Goal: Task Accomplishment & Management: Manage account settings

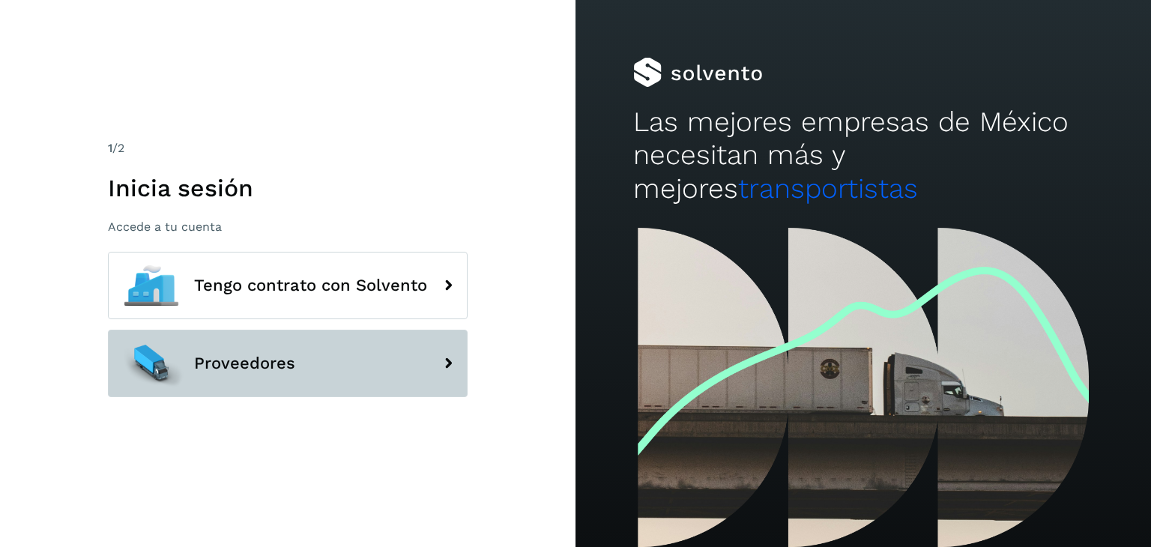
click at [224, 379] on button "Proveedores" at bounding box center [288, 363] width 360 height 67
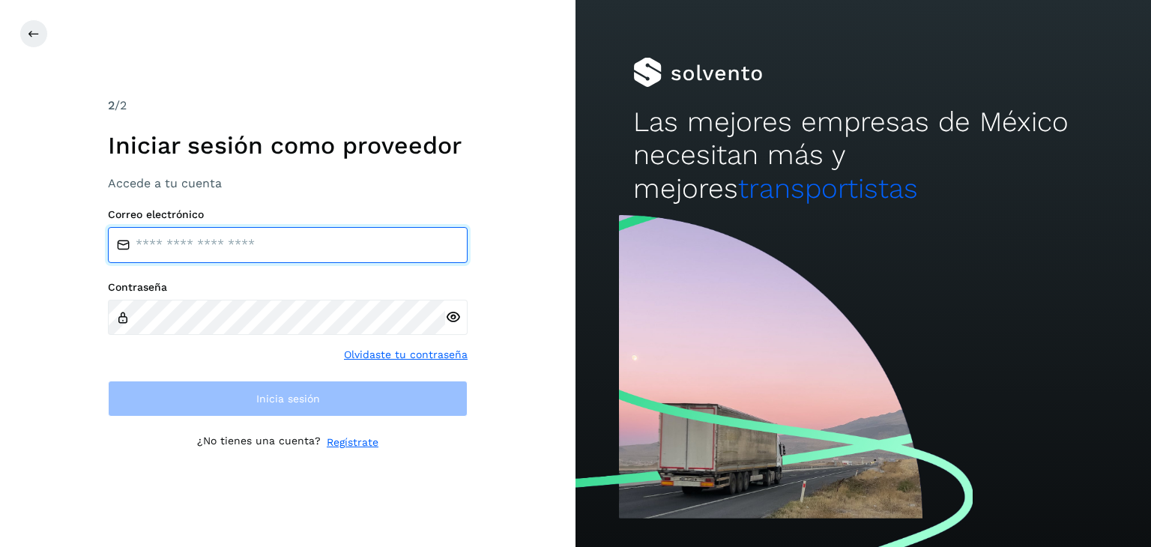
type input "**********"
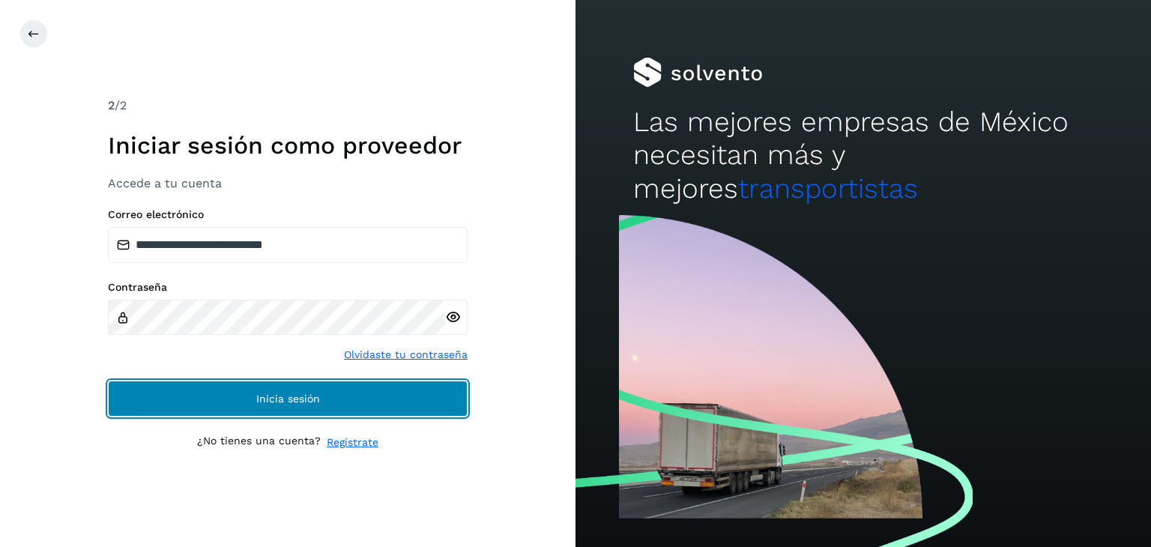
click at [217, 403] on button "Inicia sesión" at bounding box center [288, 399] width 360 height 36
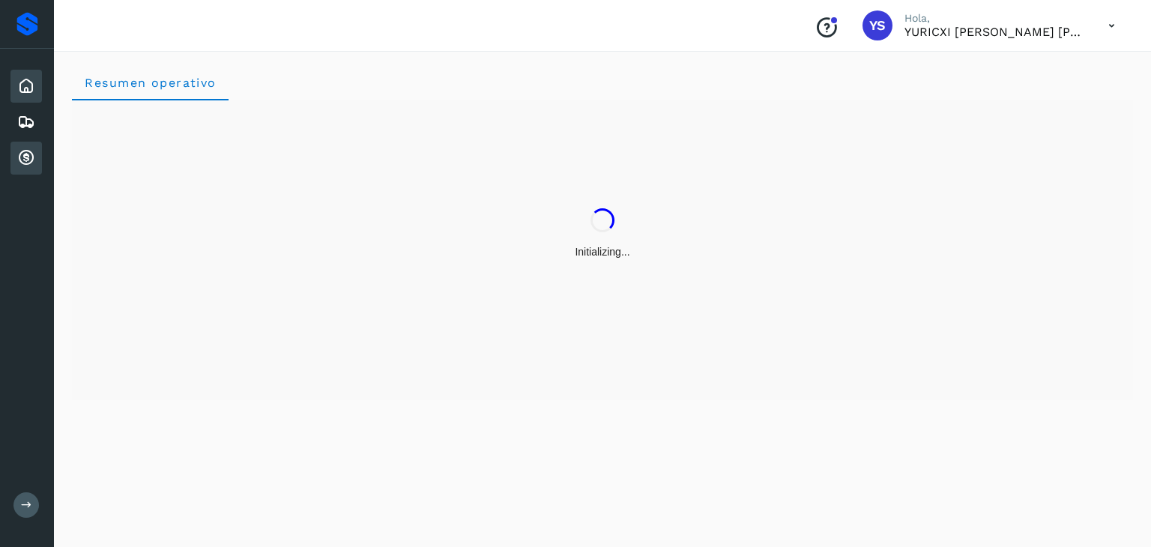
click at [28, 157] on icon at bounding box center [26, 158] width 18 height 18
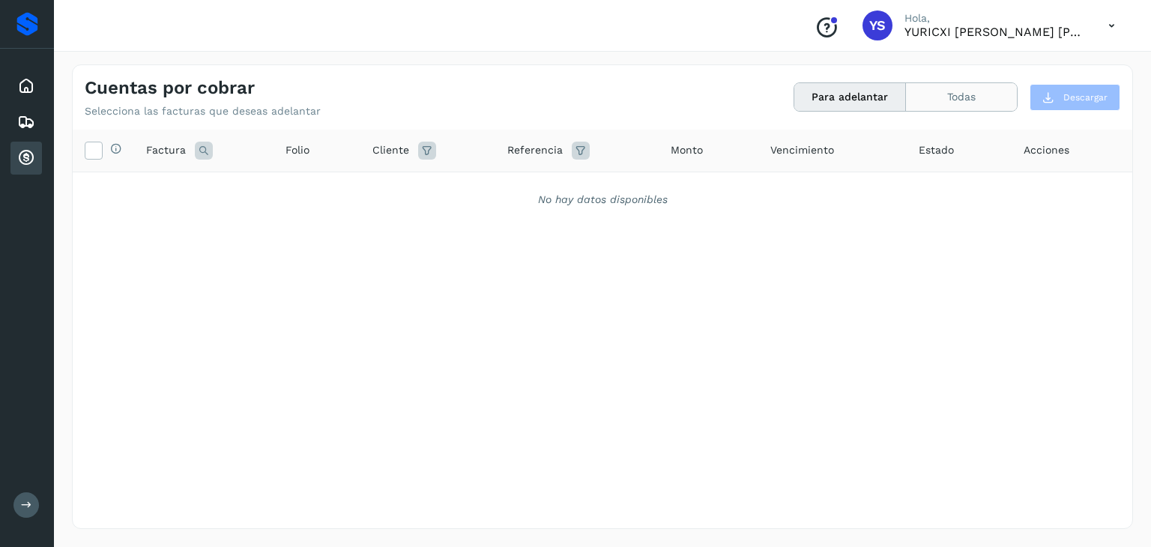
click at [948, 90] on button "Todas" at bounding box center [961, 97] width 111 height 28
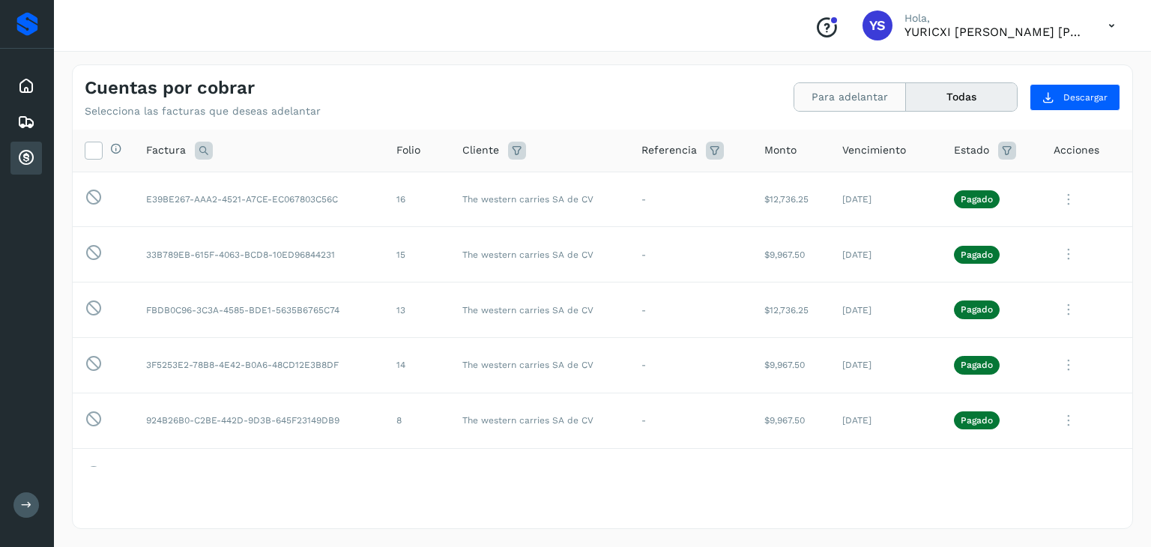
click at [870, 100] on button "Para adelantar" at bounding box center [851, 97] width 112 height 28
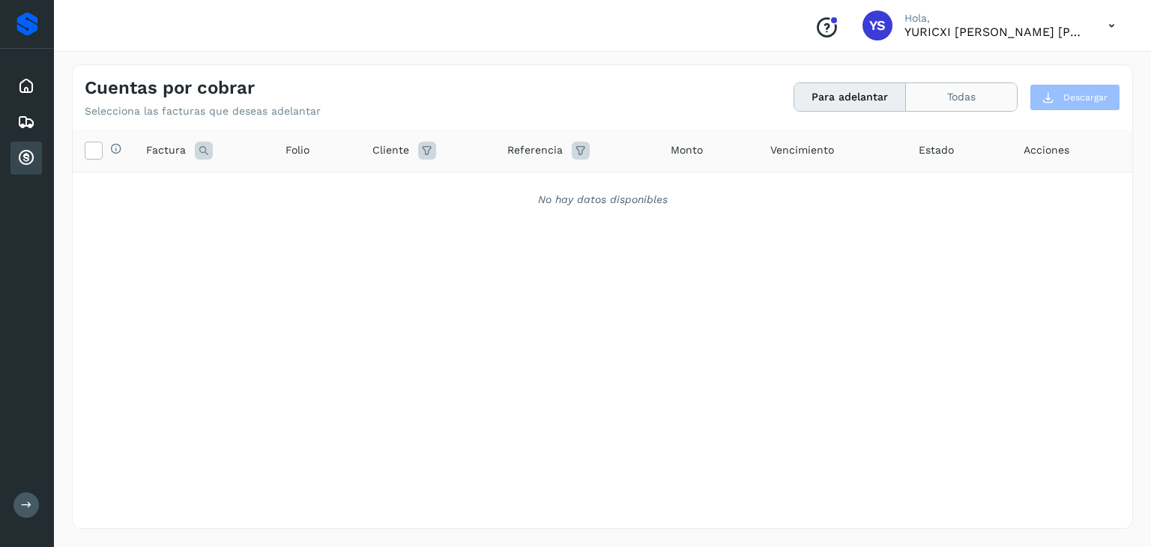
click at [943, 108] on button "Todas" at bounding box center [961, 97] width 111 height 28
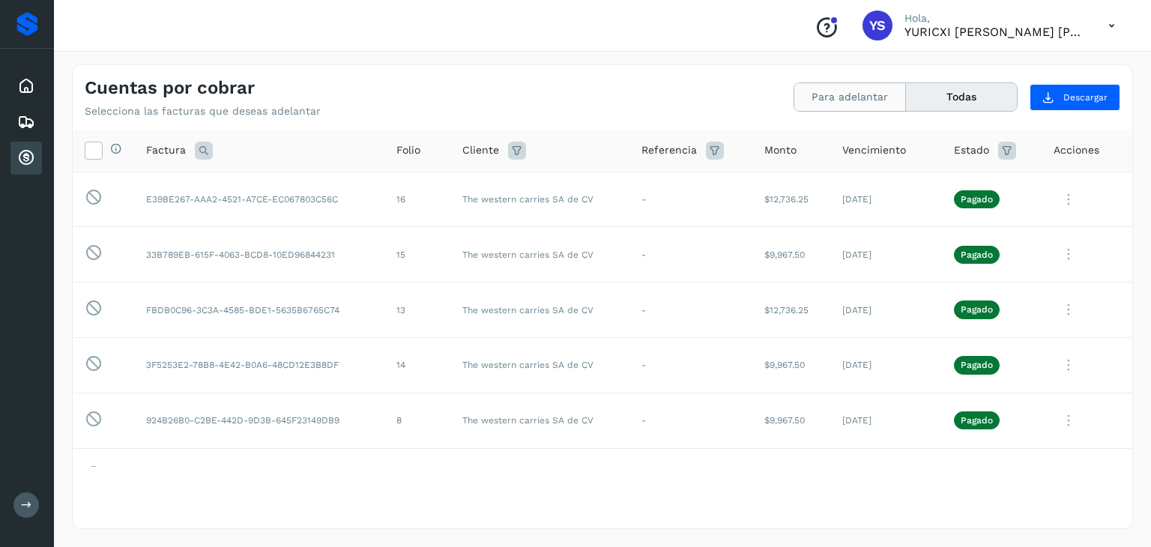
click at [882, 109] on button "Para adelantar" at bounding box center [851, 97] width 112 height 28
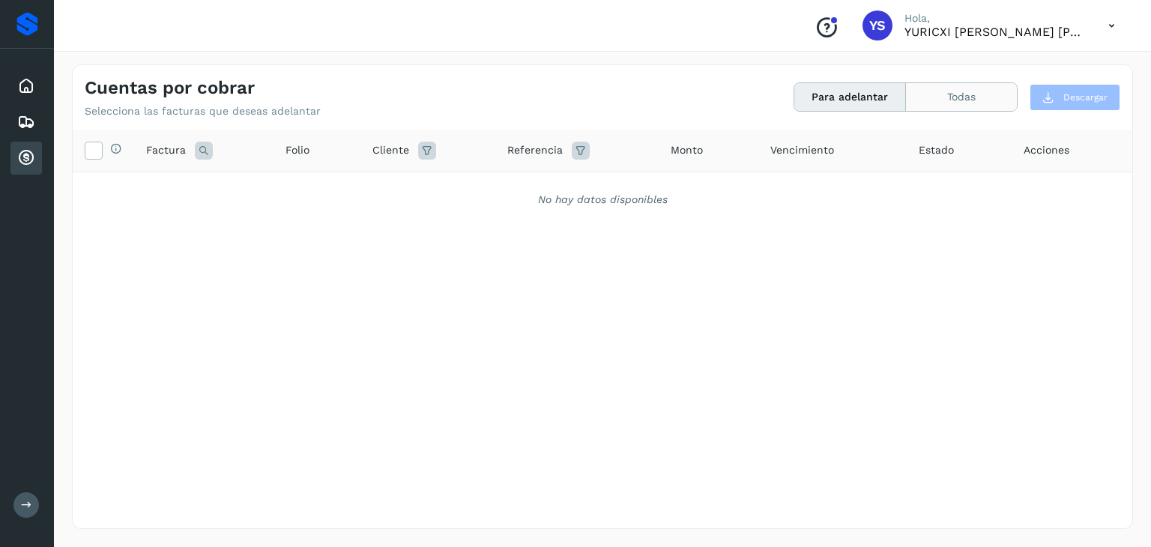
click at [975, 97] on button "Todas" at bounding box center [961, 97] width 111 height 28
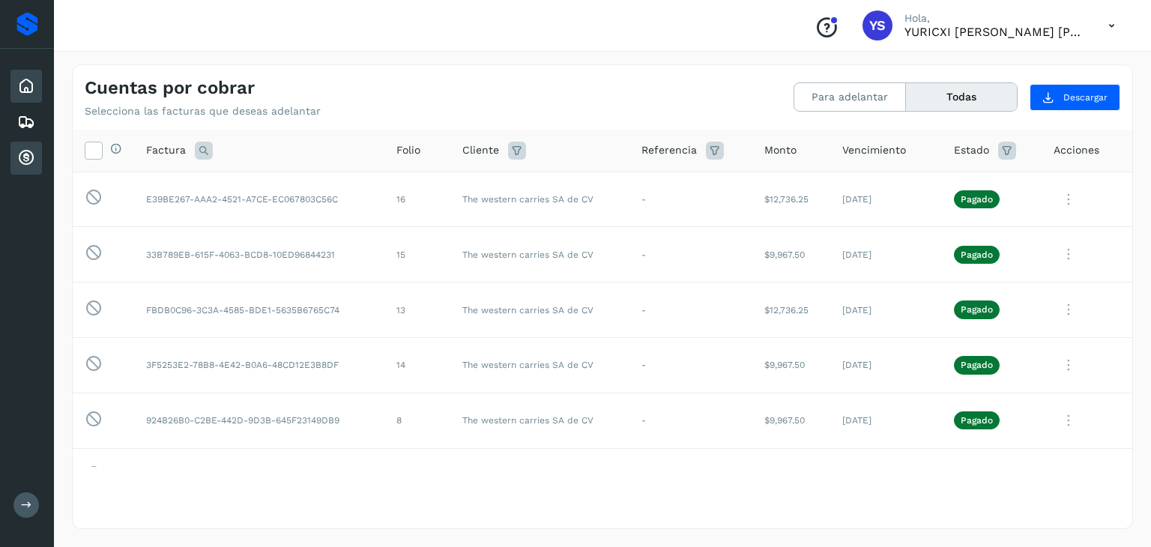
click at [25, 80] on icon at bounding box center [26, 86] width 18 height 18
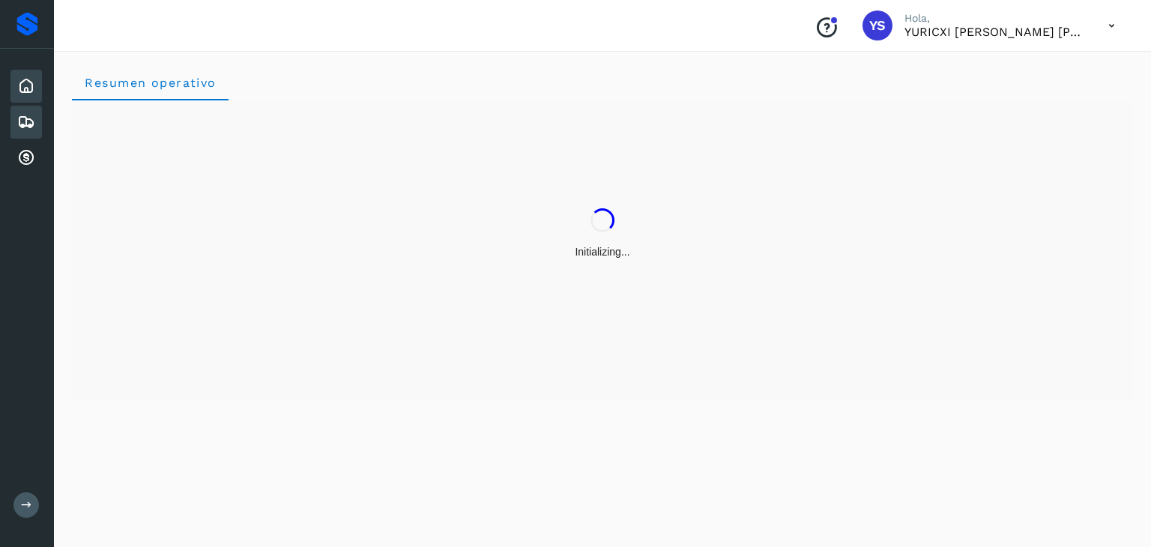
click at [28, 121] on icon at bounding box center [26, 122] width 18 height 18
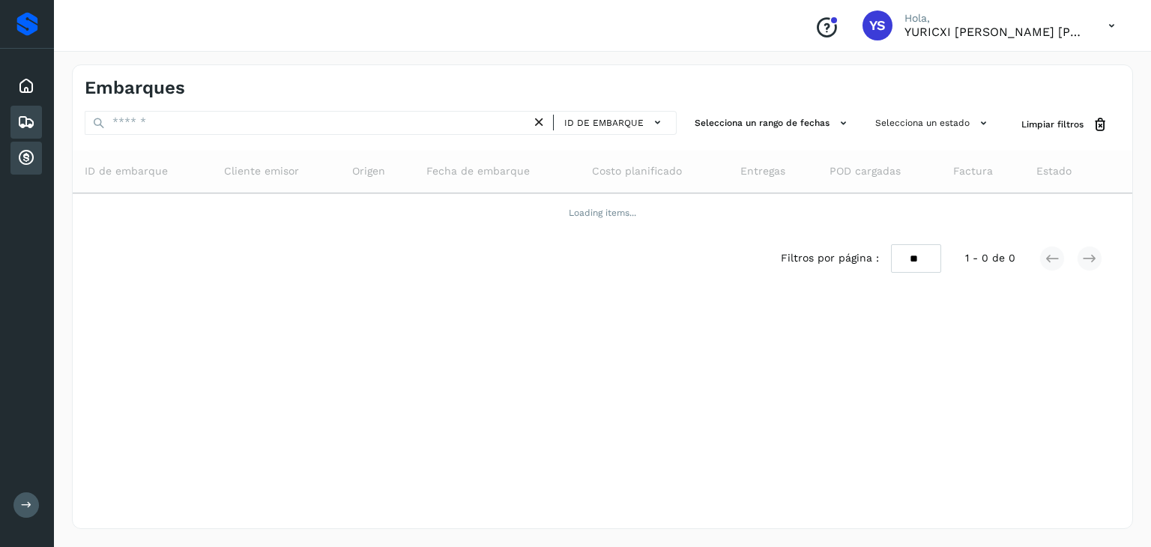
click at [30, 161] on icon at bounding box center [26, 158] width 18 height 18
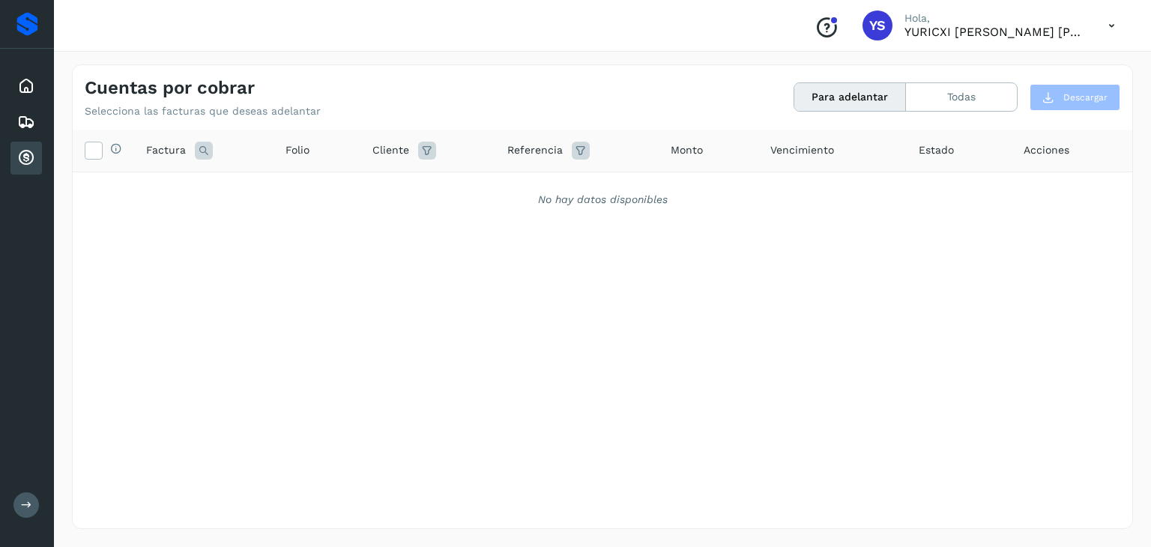
click at [301, 240] on div "Selecciona todas las facturas disponibles para adelanto Factura Folio Cliente R…" at bounding box center [603, 298] width 1060 height 337
drag, startPoint x: 301, startPoint y: 240, endPoint x: 271, endPoint y: 234, distance: 30.6
click at [301, 239] on div "Selecciona todas las facturas disponibles para adelanto Factura Folio Cliente R…" at bounding box center [603, 298] width 1060 height 337
click at [25, 82] on icon at bounding box center [26, 86] width 18 height 18
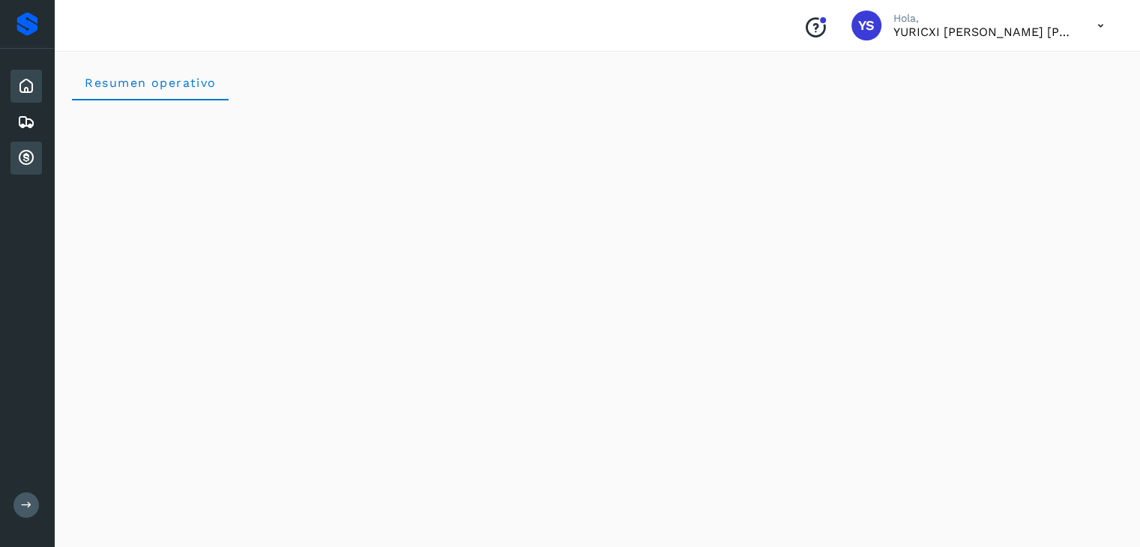
click at [25, 166] on div "Cuentas por cobrar" at bounding box center [25, 158] width 31 height 33
